Goal: Use online tool/utility: Utilize a website feature to perform a specific function

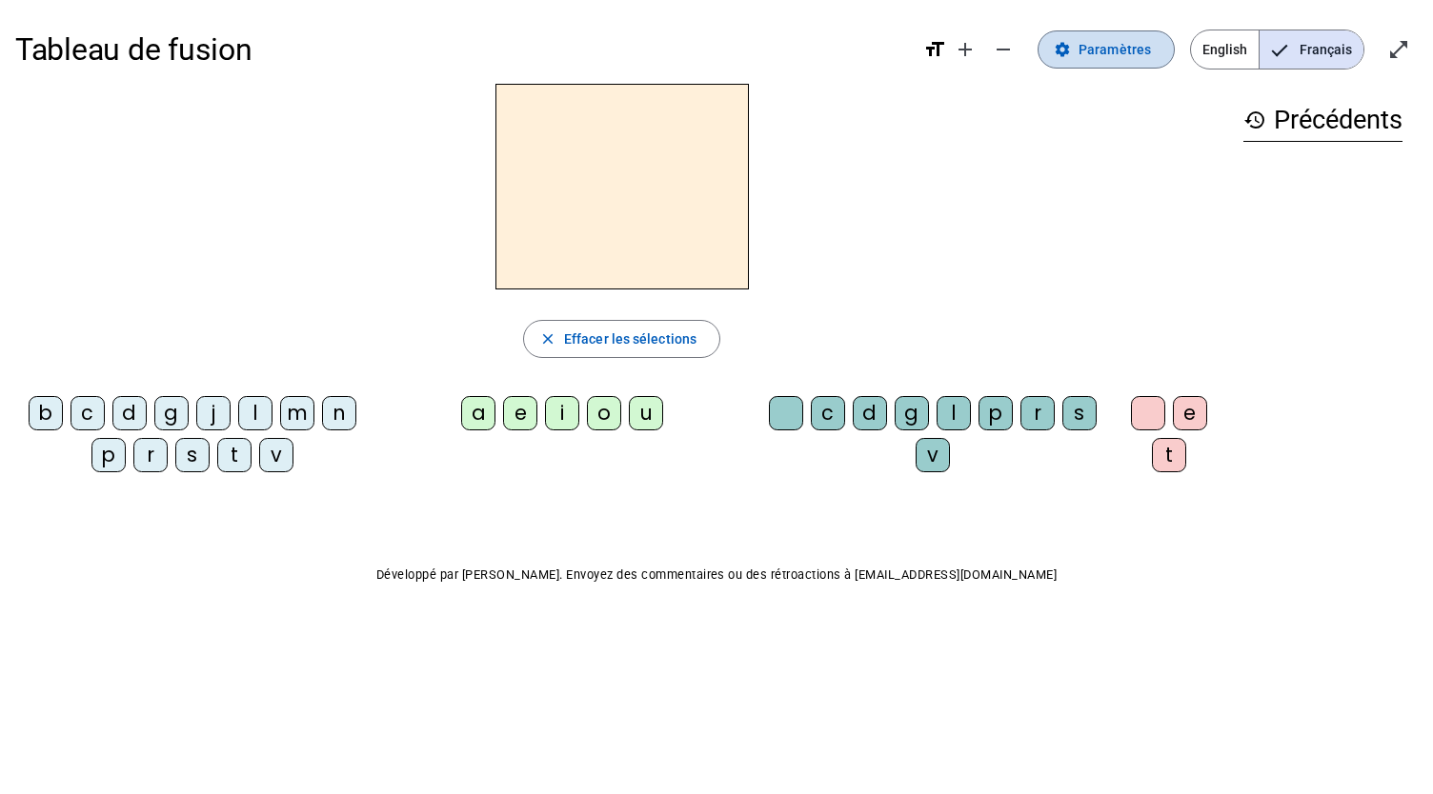
click at [1133, 38] on span "Paramètres" at bounding box center [1114, 49] width 72 height 23
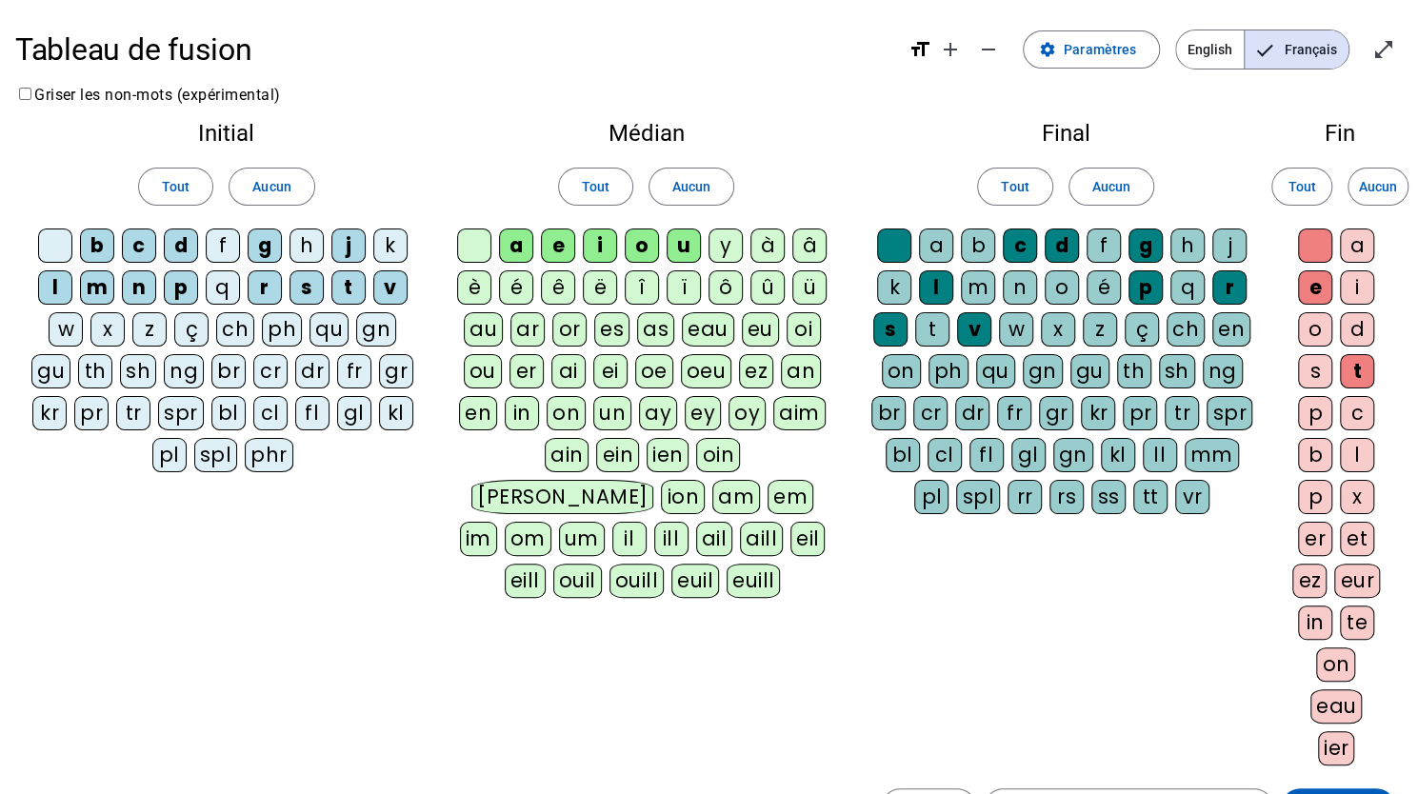
click at [479, 319] on div "au" at bounding box center [483, 329] width 39 height 34
click at [303, 233] on div "h" at bounding box center [307, 246] width 34 height 34
click at [932, 330] on div "t" at bounding box center [932, 329] width 34 height 34
click at [1023, 291] on div "n" at bounding box center [1020, 288] width 34 height 34
click at [217, 245] on div "f" at bounding box center [223, 246] width 34 height 34
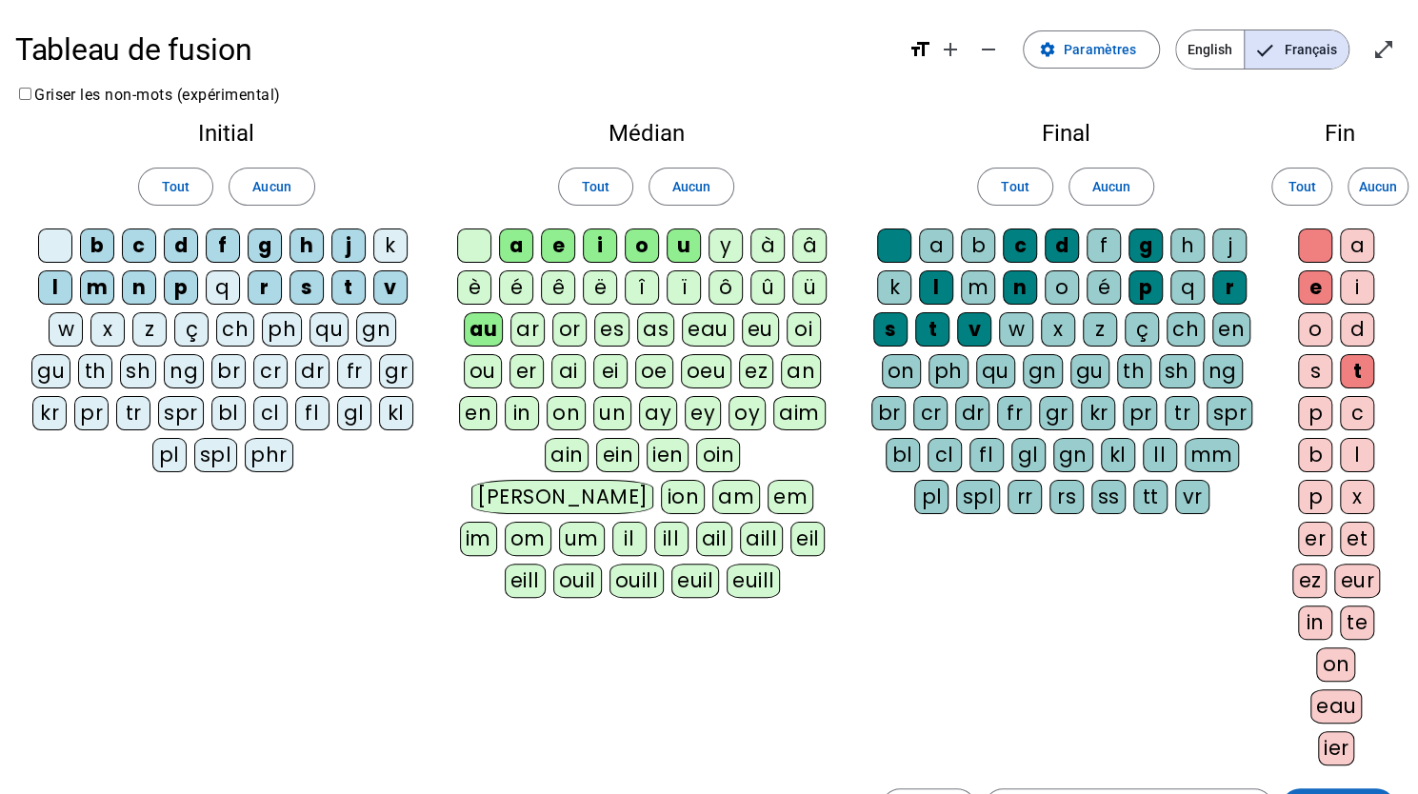
click at [1312, 785] on span at bounding box center [1338, 808] width 114 height 46
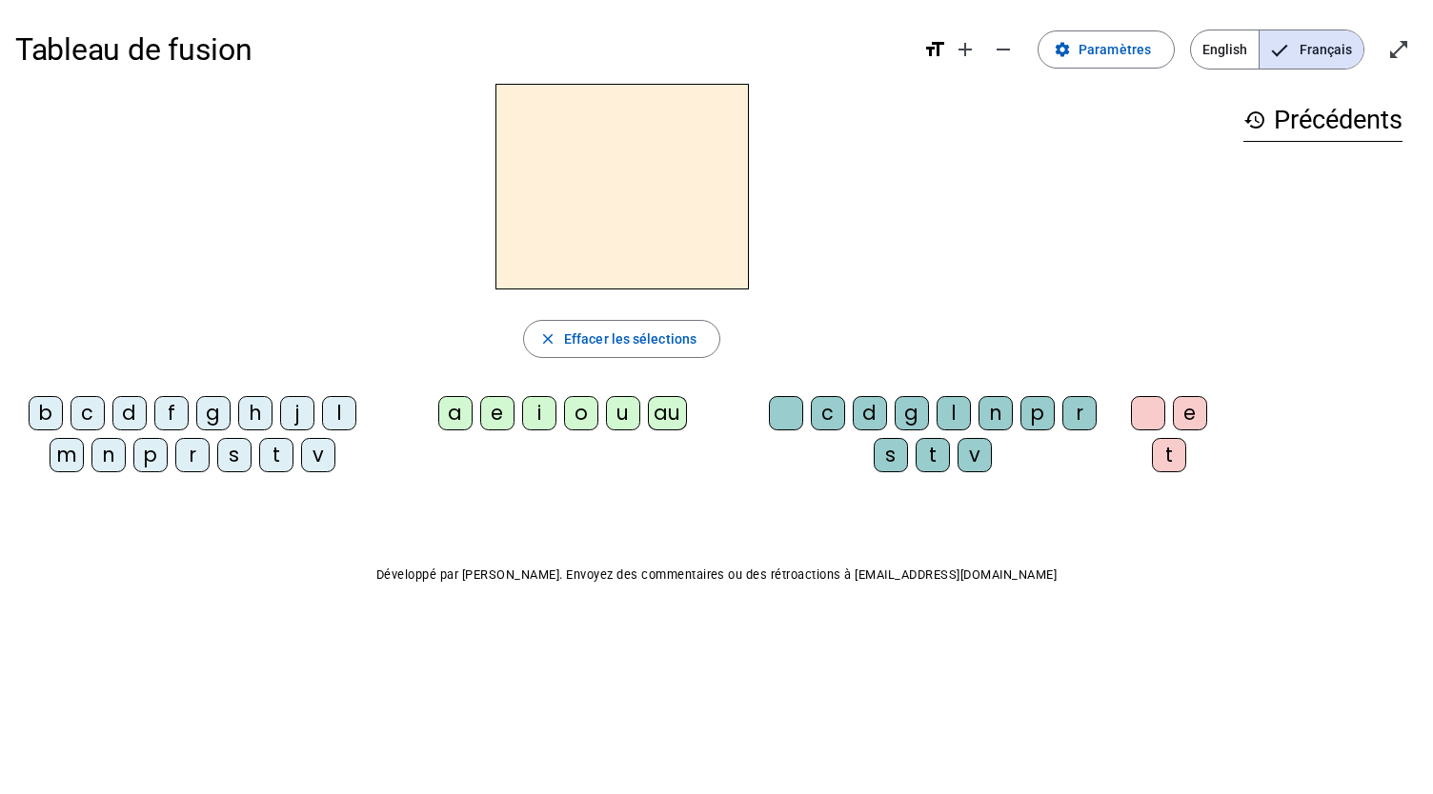
click at [253, 410] on div "h" at bounding box center [255, 413] width 34 height 34
click at [669, 418] on div "au" at bounding box center [667, 413] width 39 height 34
click at [932, 452] on div "t" at bounding box center [932, 455] width 34 height 34
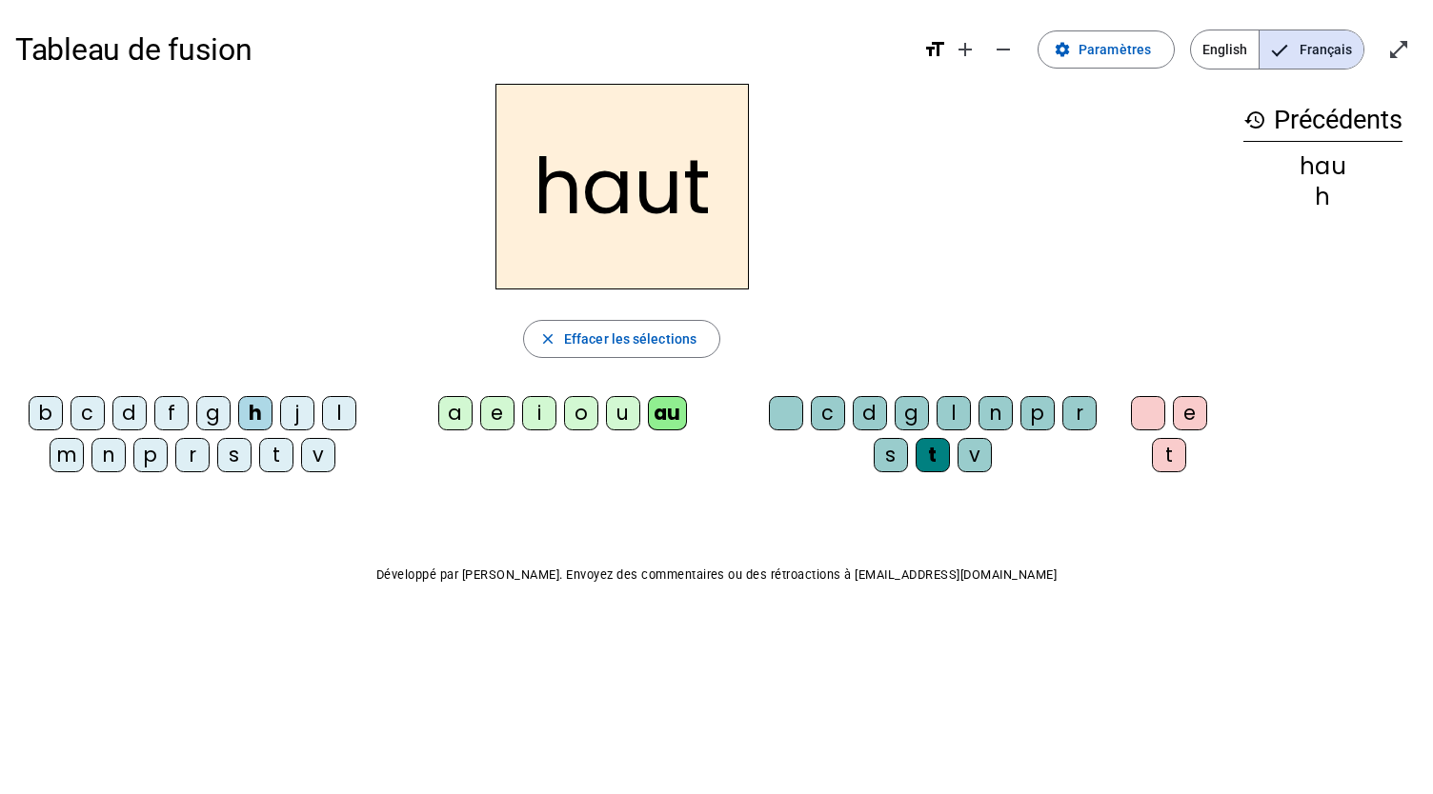
click at [232, 460] on div "s" at bounding box center [234, 455] width 34 height 34
click at [175, 411] on div "f" at bounding box center [171, 413] width 34 height 34
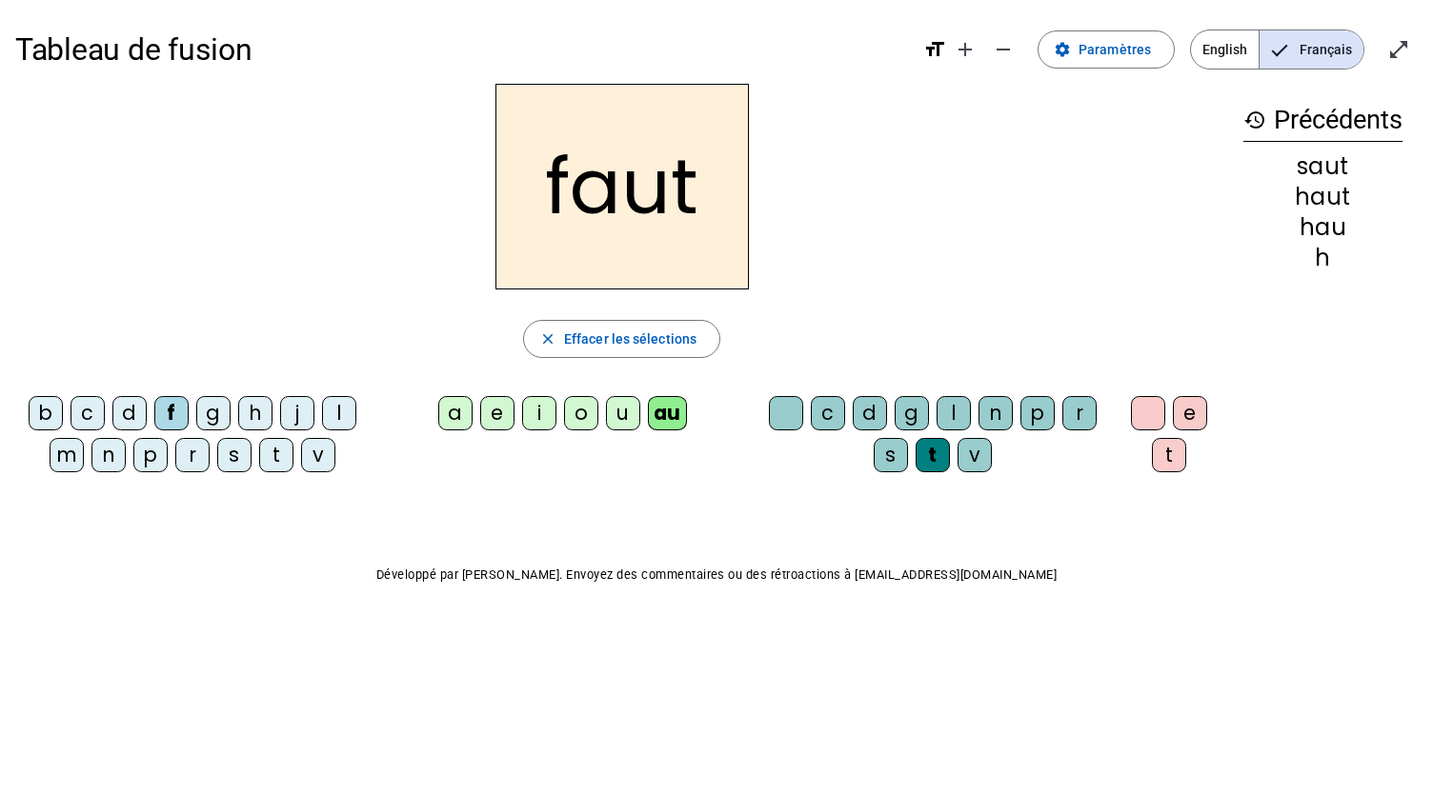
click at [1180, 414] on div "e" at bounding box center [1190, 413] width 34 height 34
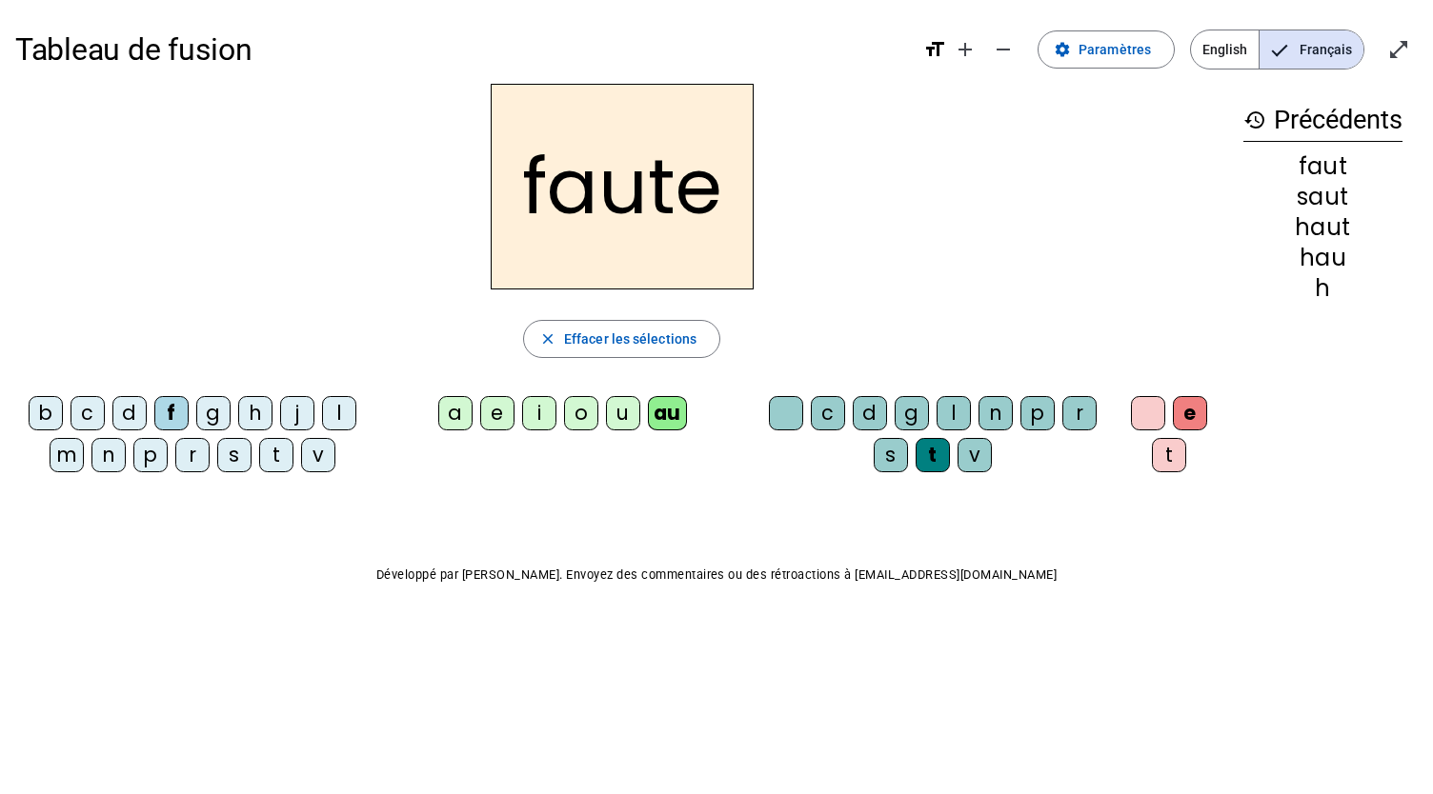
click at [224, 462] on div "s" at bounding box center [234, 455] width 34 height 34
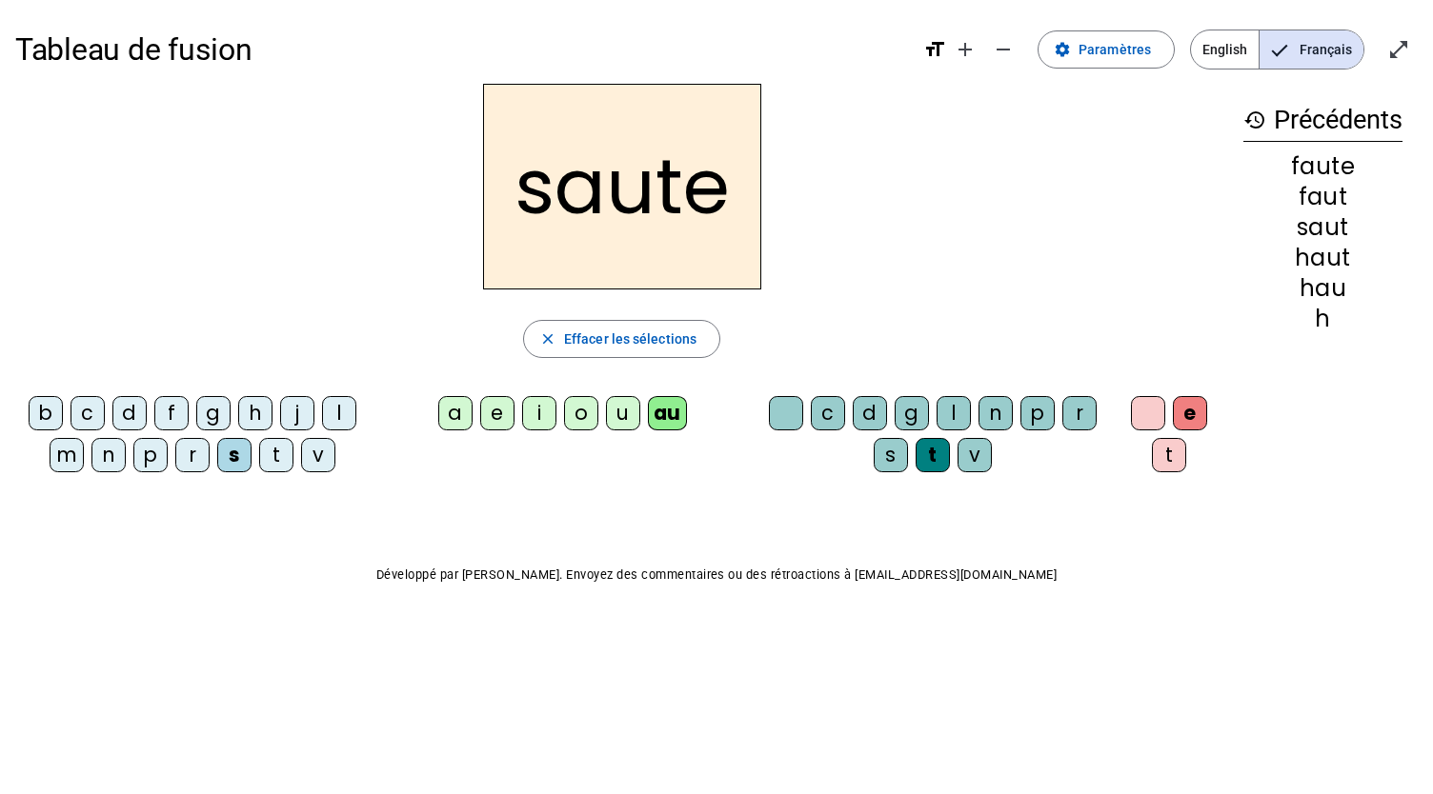
click at [232, 427] on letter-bubble "g" at bounding box center [217, 417] width 42 height 42
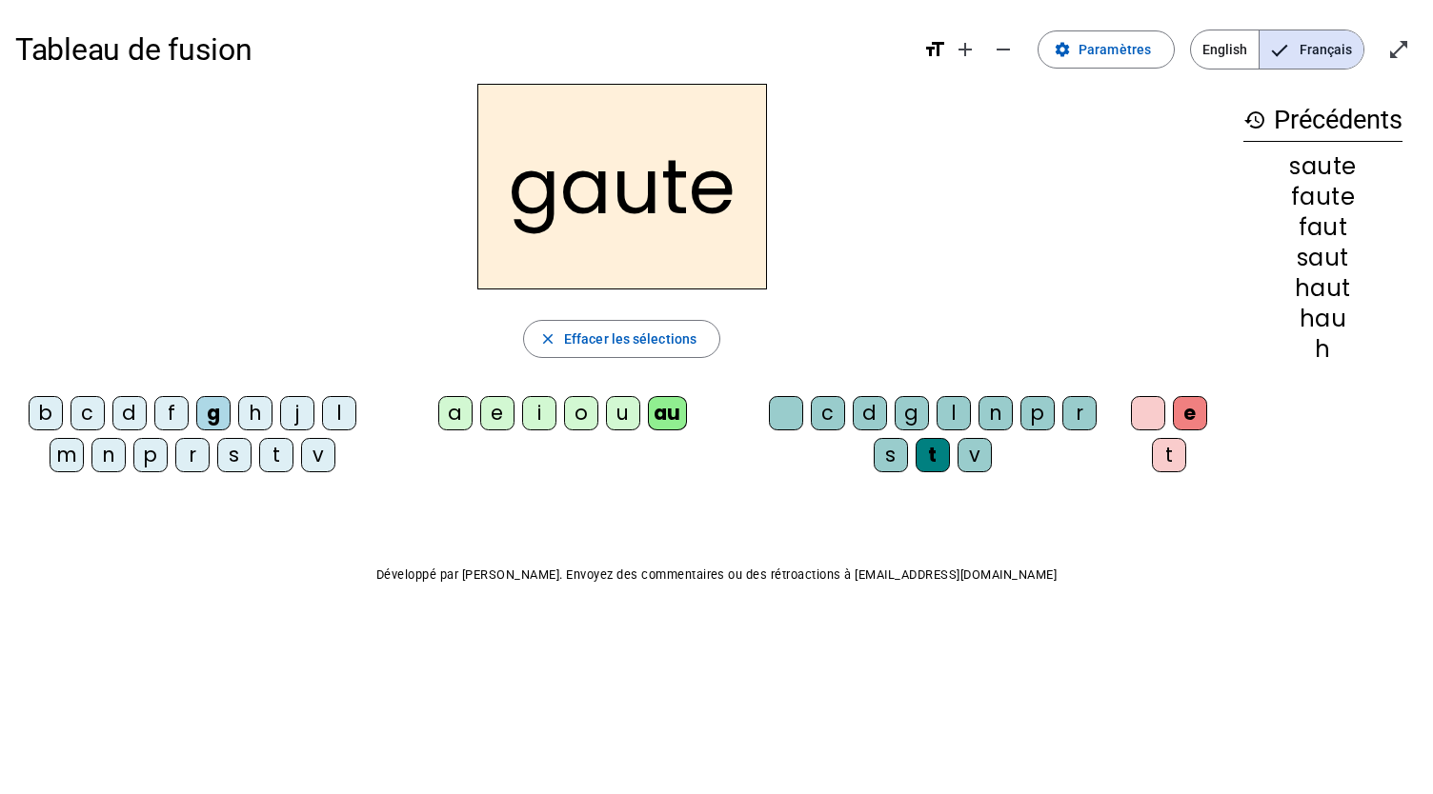
click at [265, 420] on div "h" at bounding box center [255, 413] width 34 height 34
click at [183, 407] on div "f" at bounding box center [171, 413] width 34 height 34
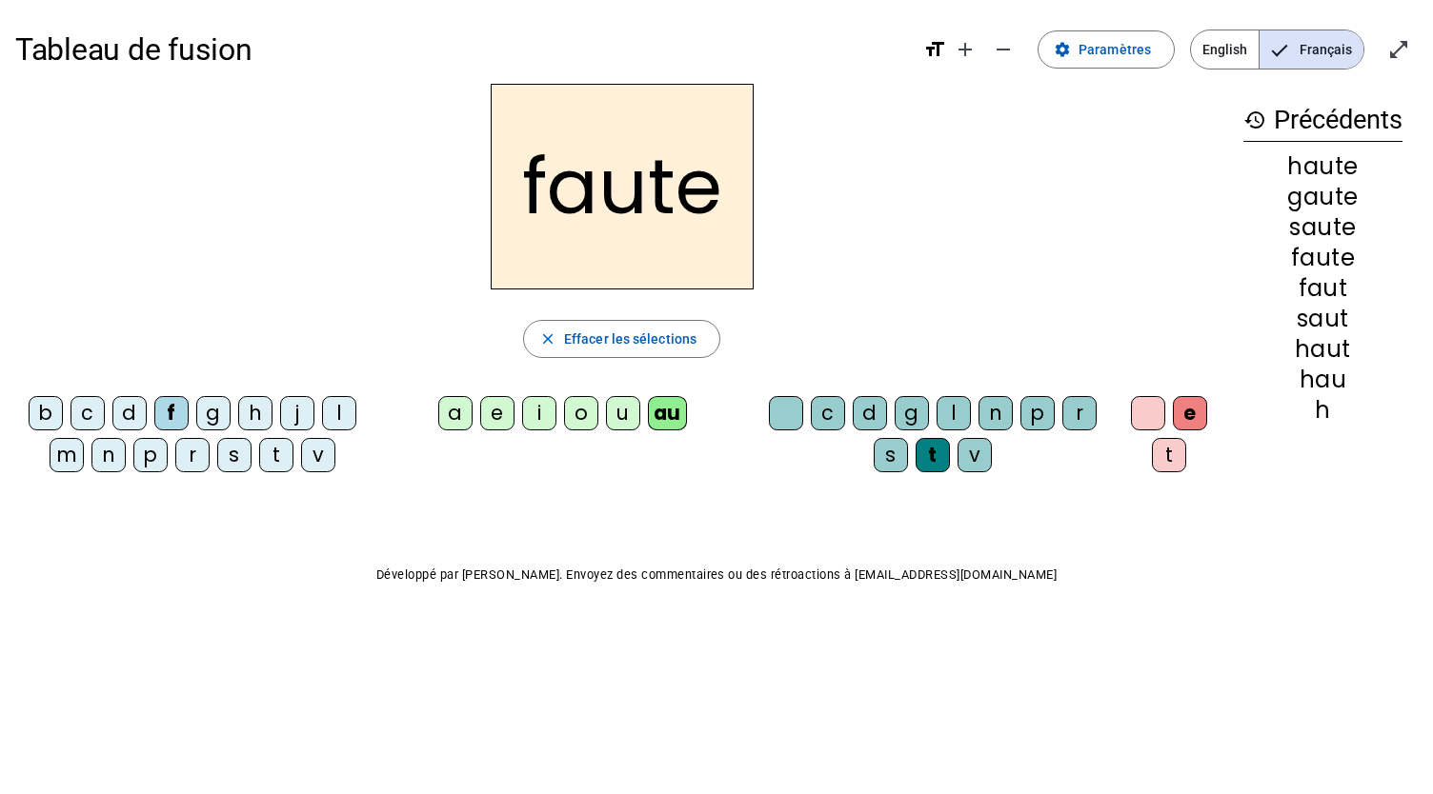
click at [1004, 412] on div "n" at bounding box center [995, 413] width 34 height 34
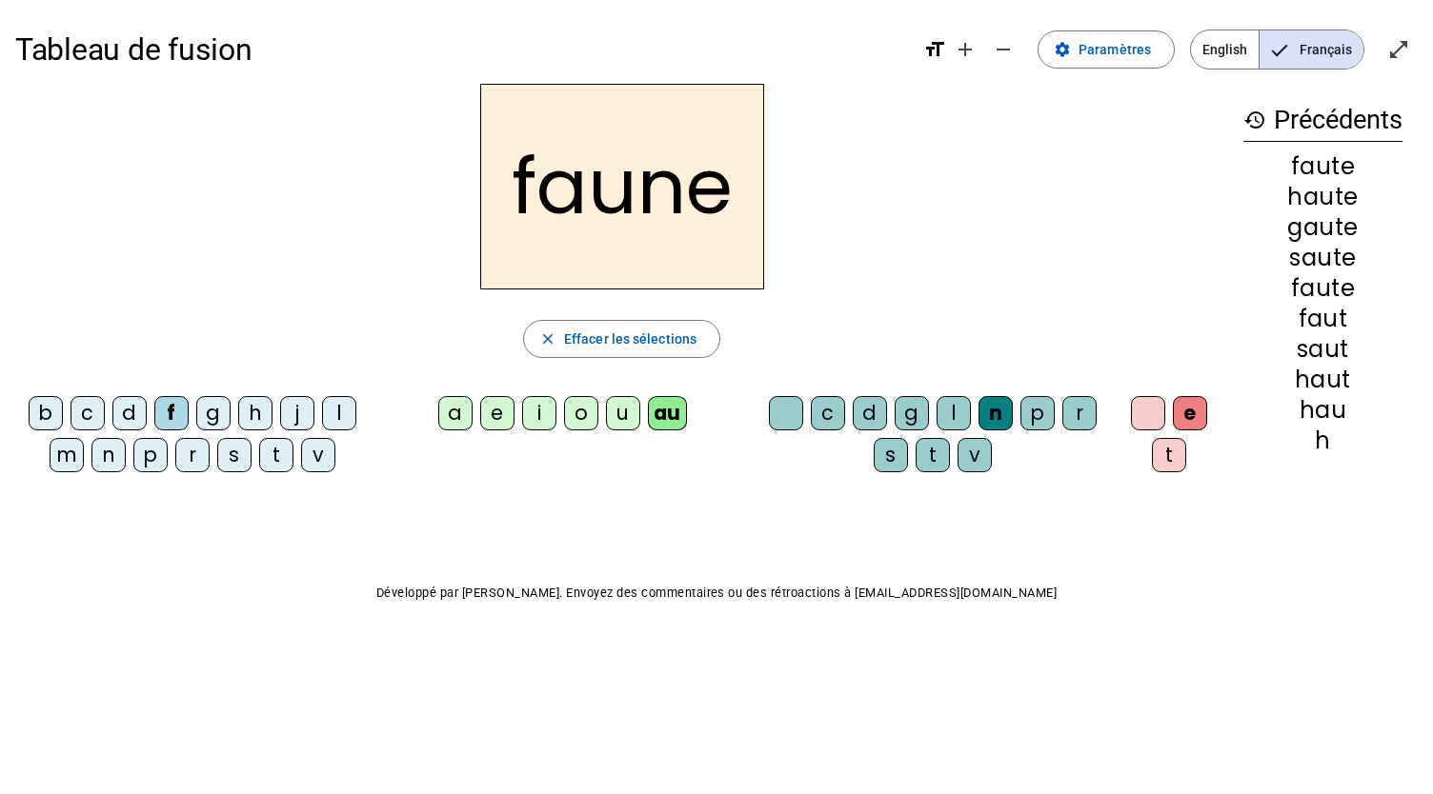
click at [541, 411] on div "i" at bounding box center [539, 413] width 34 height 34
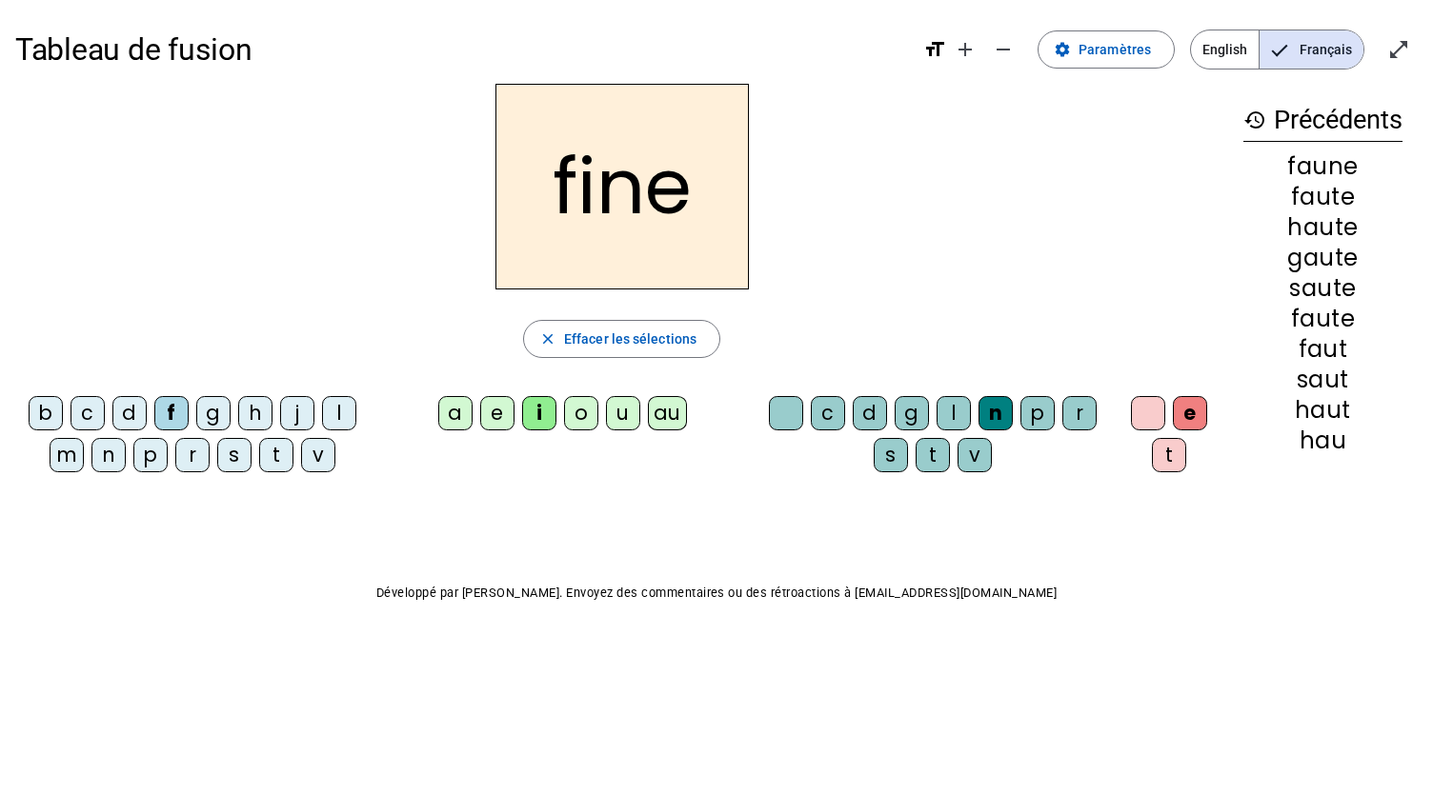
click at [952, 410] on div "l" at bounding box center [953, 413] width 34 height 34
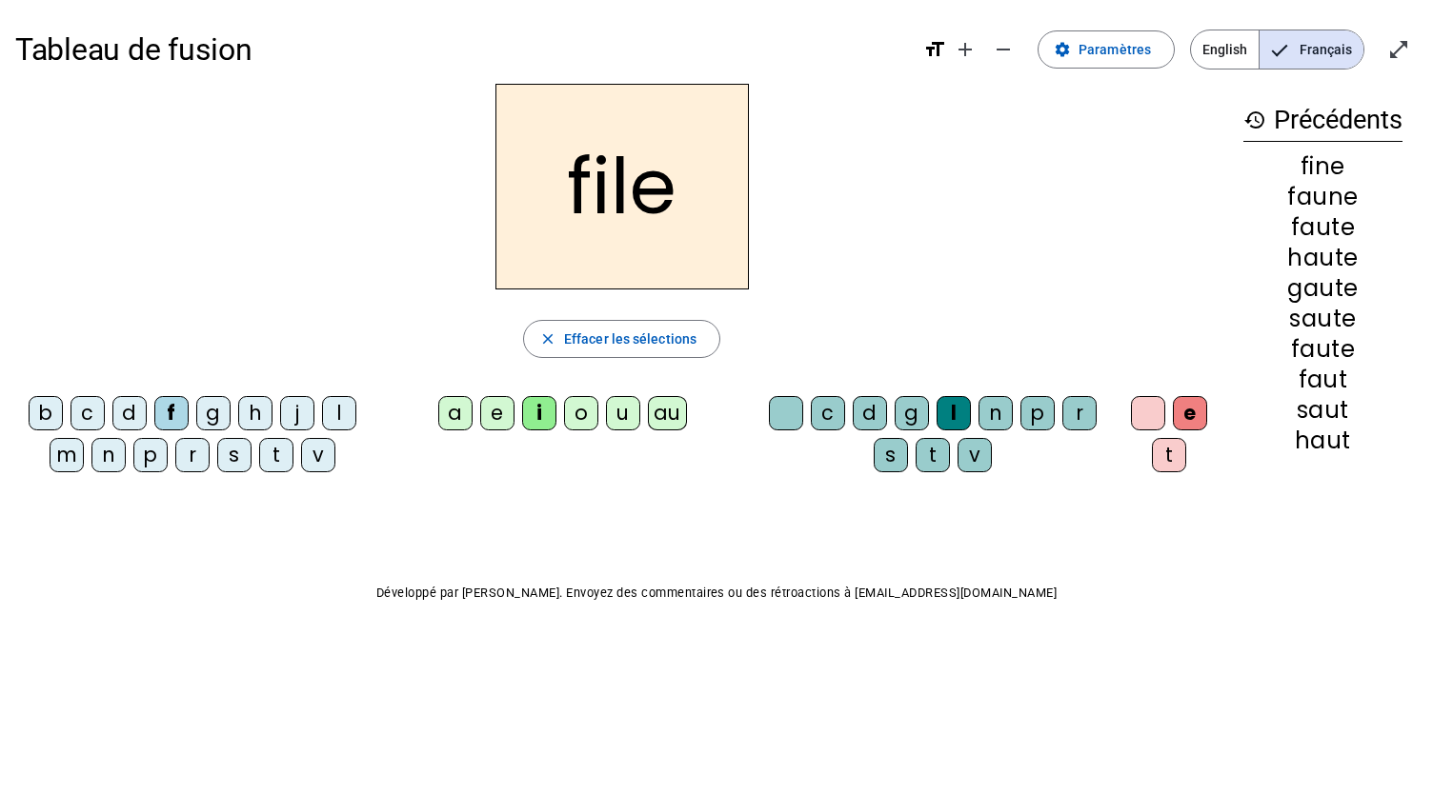
click at [46, 405] on div "b" at bounding box center [46, 413] width 34 height 34
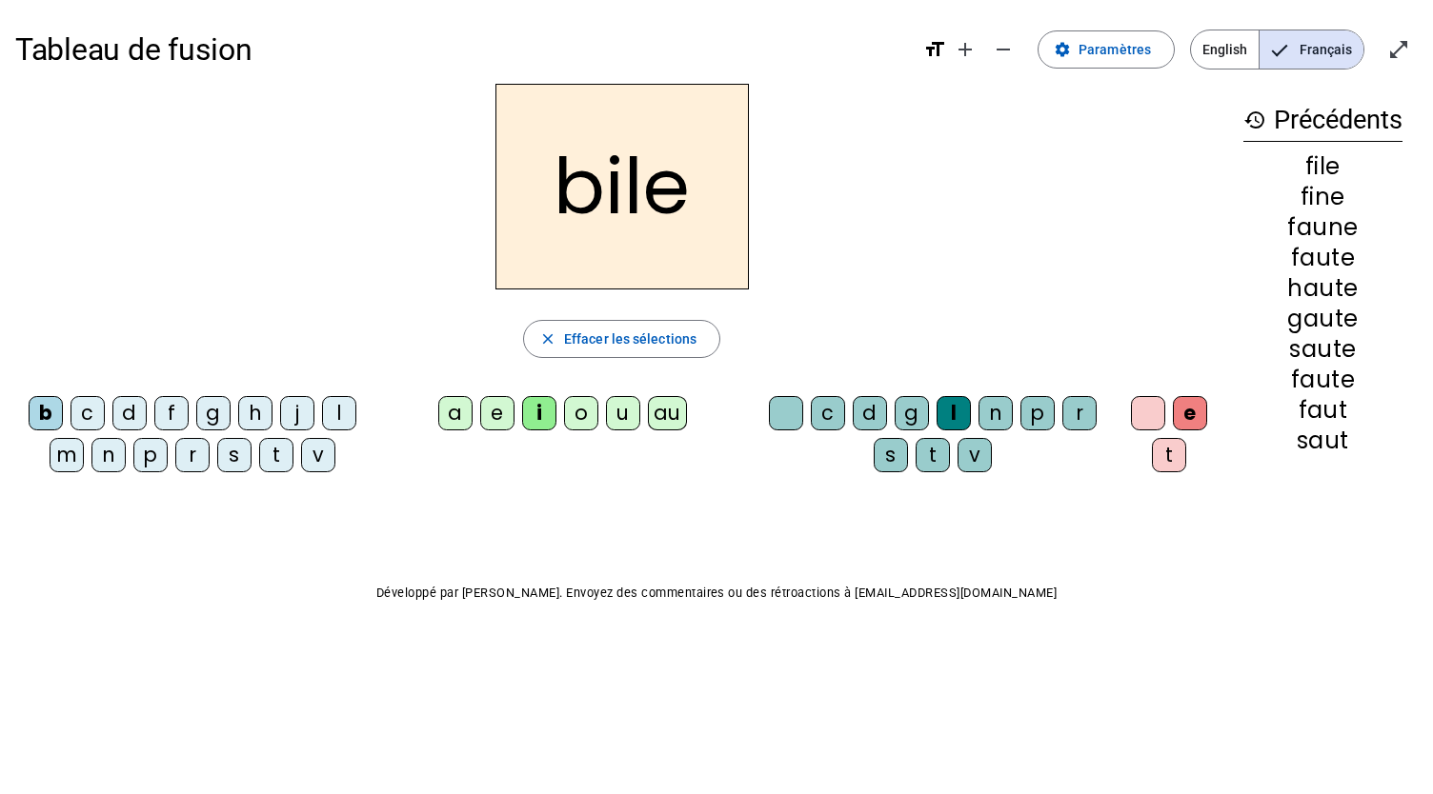
click at [902, 453] on div "s" at bounding box center [890, 455] width 34 height 34
